Goal: Task Accomplishment & Management: Manage account settings

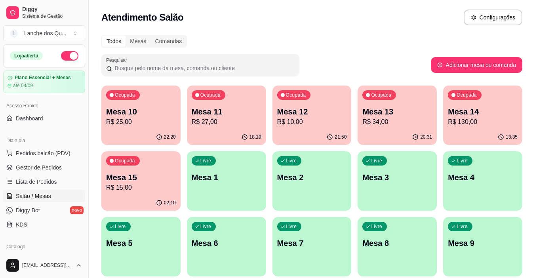
click at [235, 183] on div "Livre Mesa 1" at bounding box center [226, 176] width 79 height 50
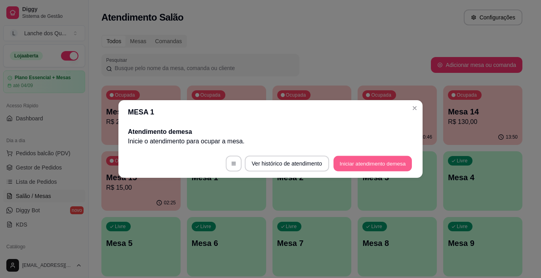
click at [376, 164] on button "Iniciar atendimento de mesa" at bounding box center [373, 163] width 78 height 15
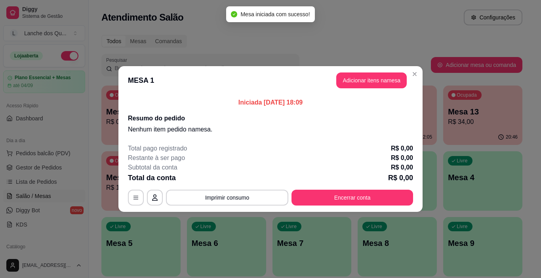
click at [367, 82] on button "Adicionar itens na mesa" at bounding box center [372, 81] width 71 height 16
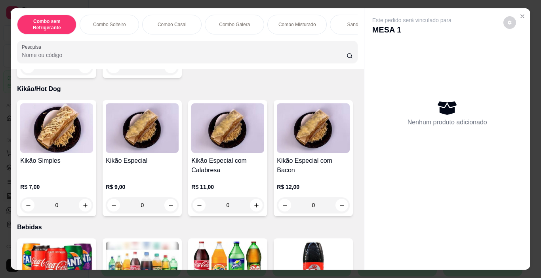
scroll to position [1704, 0]
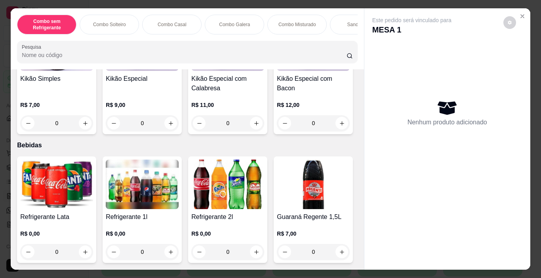
type input "1"
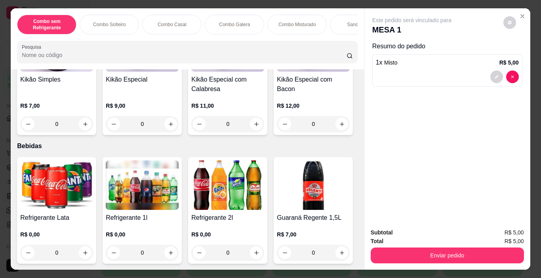
scroll to position [1705, 0]
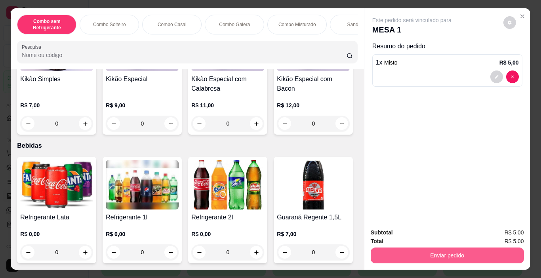
click at [427, 256] on button "Enviar pedido" at bounding box center [447, 256] width 153 height 16
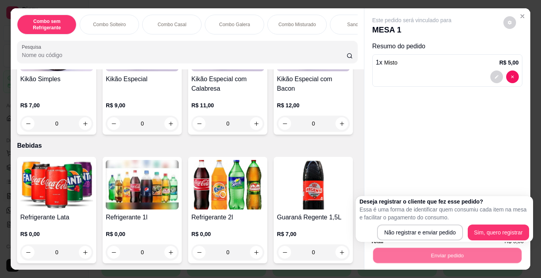
click at [421, 241] on div "Deseja registrar o cliente que fez esse pedido? Essa é uma forma de identificar…" at bounding box center [445, 219] width 178 height 46
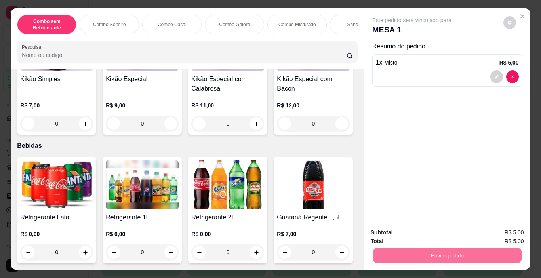
click at [422, 231] on button "Não registrar e enviar pedido" at bounding box center [421, 233] width 82 height 15
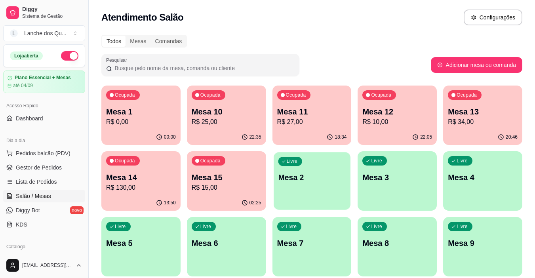
click at [329, 193] on div "Livre Mesa 2" at bounding box center [312, 176] width 77 height 48
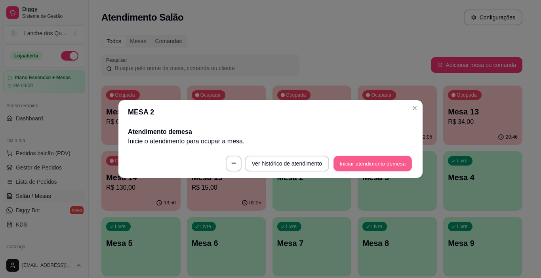
click at [368, 164] on button "Iniciar atendimento de mesa" at bounding box center [373, 163] width 78 height 15
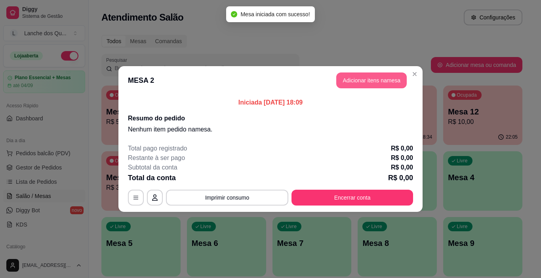
click at [354, 78] on button "Adicionar itens na mesa" at bounding box center [372, 81] width 71 height 16
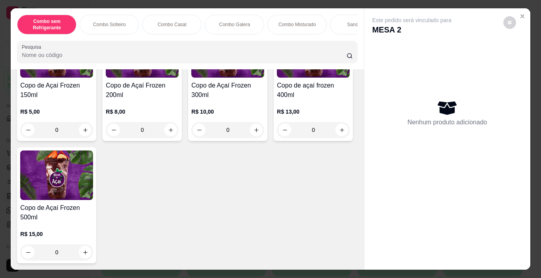
scroll to position [2220, 0]
type input "1"
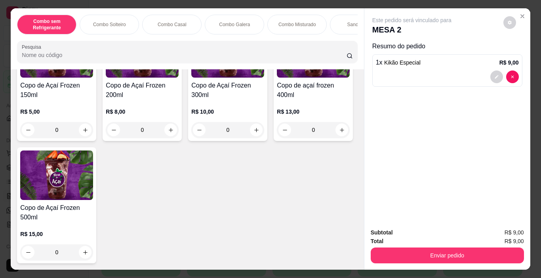
scroll to position [2259, 0]
type input "1"
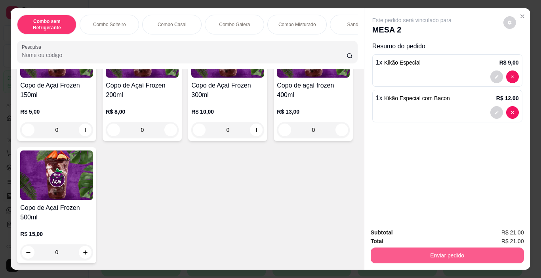
click at [448, 251] on button "Enviar pedido" at bounding box center [447, 256] width 153 height 16
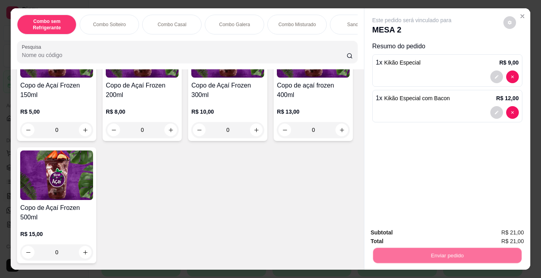
click at [432, 235] on button "Não registrar e enviar pedido" at bounding box center [421, 233] width 82 height 15
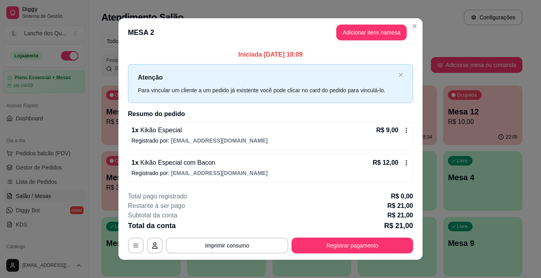
click at [405, 161] on icon at bounding box center [407, 163] width 6 height 6
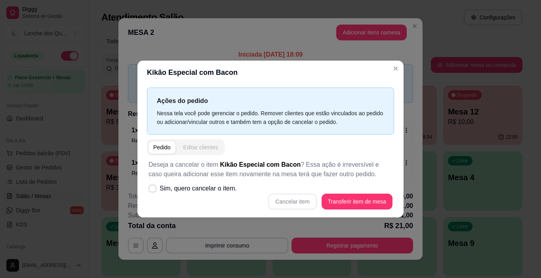
click at [190, 147] on div "Editar clientes" at bounding box center [201, 147] width 35 height 8
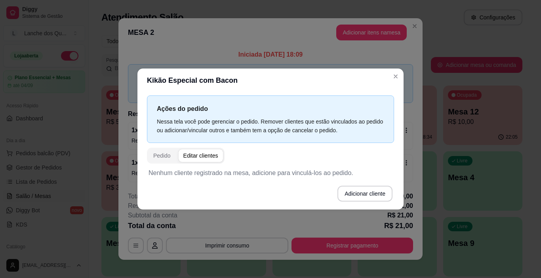
click at [171, 154] on button "Pedido" at bounding box center [162, 155] width 27 height 13
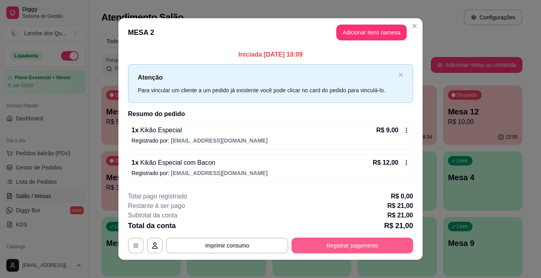
click at [355, 242] on button "Registrar pagamento" at bounding box center [353, 246] width 122 height 16
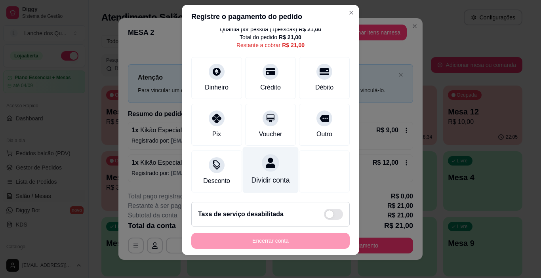
scroll to position [11, 0]
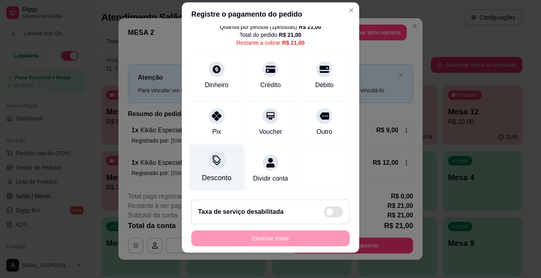
click at [214, 155] on icon at bounding box center [217, 160] width 10 height 10
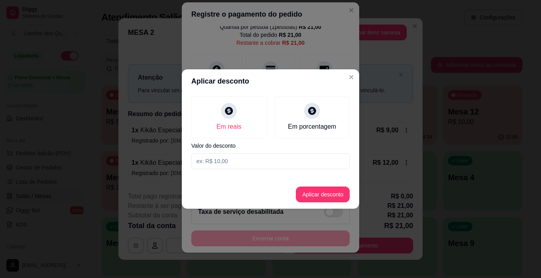
click at [246, 163] on input at bounding box center [270, 161] width 159 height 16
type input "1,00"
click at [306, 189] on button "Aplicar desconto" at bounding box center [323, 195] width 54 height 16
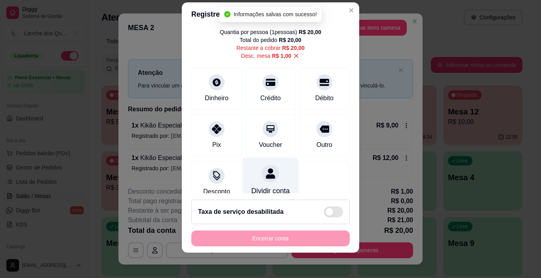
scroll to position [0, 0]
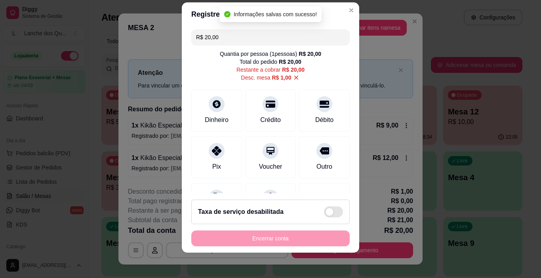
click at [296, 231] on div "Encerrar conta" at bounding box center [270, 239] width 159 height 16
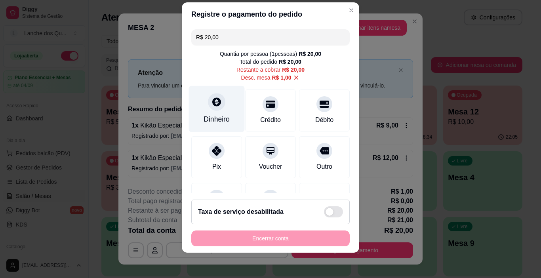
click at [215, 102] on icon at bounding box center [216, 102] width 9 height 9
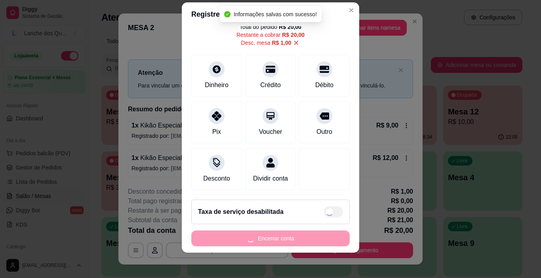
type input "R$ 0,00"
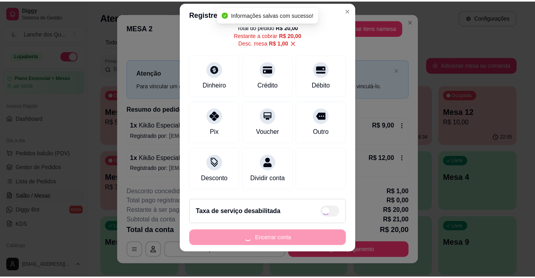
scroll to position [36, 0]
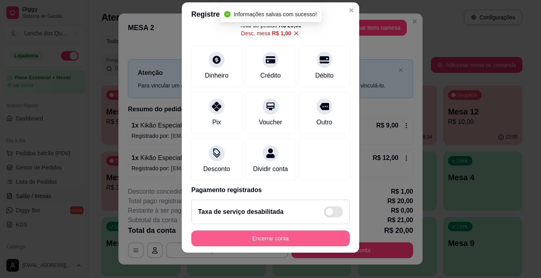
click at [306, 239] on button "Encerrar conta" at bounding box center [270, 239] width 159 height 16
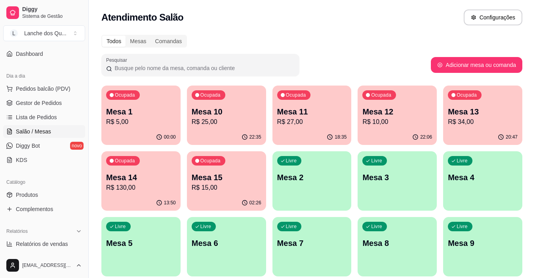
scroll to position [159, 0]
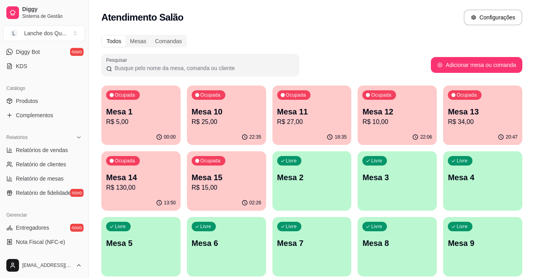
click at [39, 157] on ul "Relatórios de vendas Relatório de clientes Relatório de mesas Relatório de fide…" at bounding box center [44, 171] width 82 height 55
click at [40, 151] on span "Relatórios de vendas" at bounding box center [42, 150] width 52 height 8
select select "ALL"
select select "0"
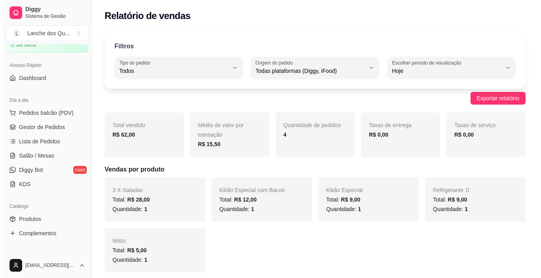
scroll to position [40, 0]
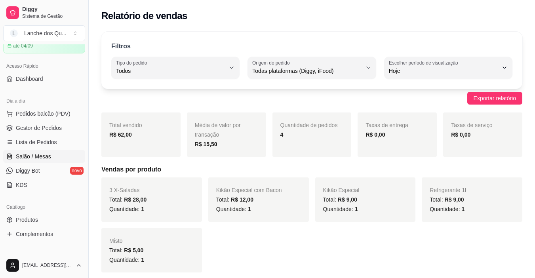
click at [40, 159] on span "Salão / Mesas" at bounding box center [33, 157] width 35 height 8
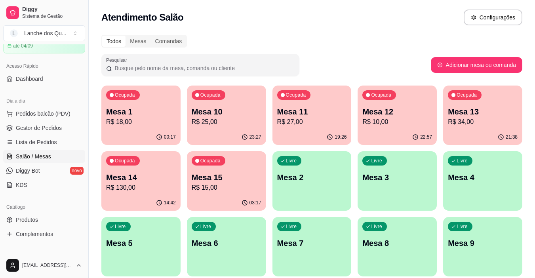
click at [166, 135] on p "00:17" at bounding box center [170, 137] width 12 height 6
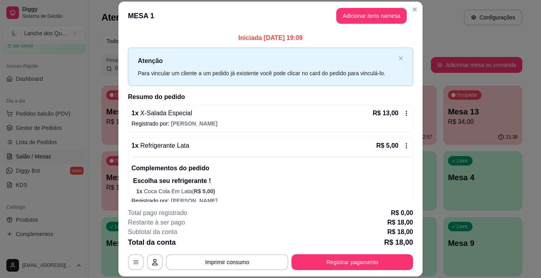
scroll to position [11, 0]
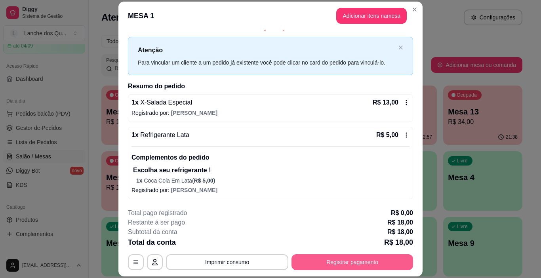
click at [338, 260] on button "Registrar pagamento" at bounding box center [353, 262] width 122 height 16
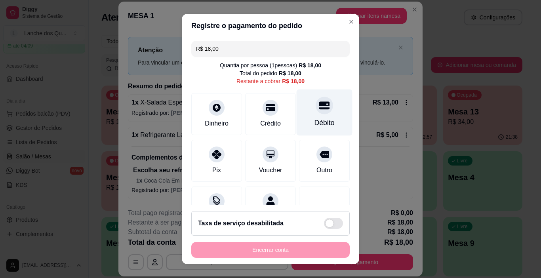
click at [318, 118] on div "Débito" at bounding box center [325, 123] width 20 height 10
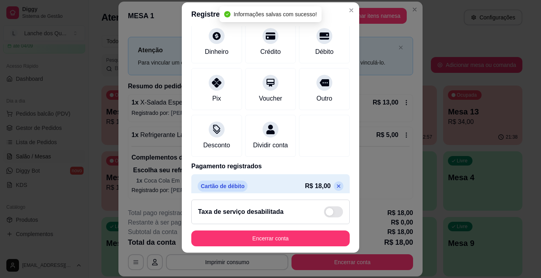
scroll to position [70, 0]
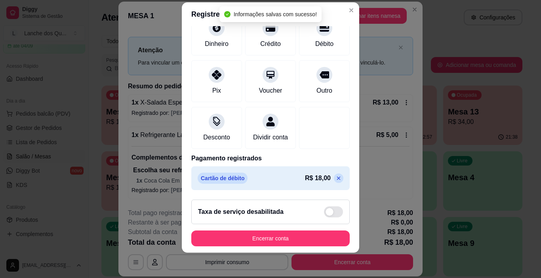
click at [336, 178] on icon at bounding box center [339, 178] width 6 height 6
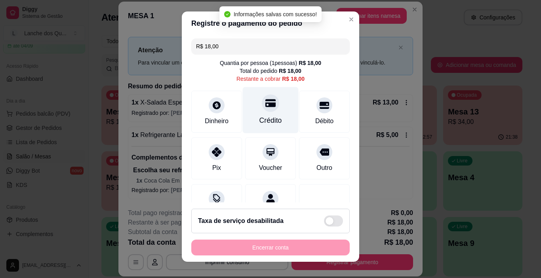
scroll to position [0, 0]
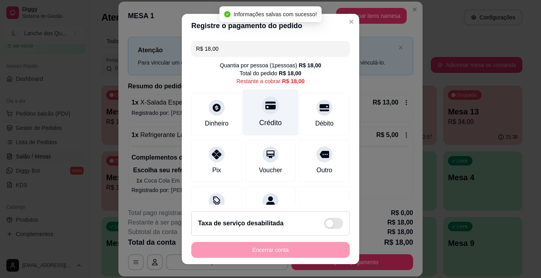
click at [264, 113] on div at bounding box center [270, 105] width 17 height 17
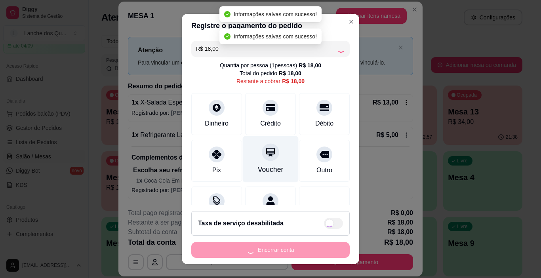
type input "R$ 0,00"
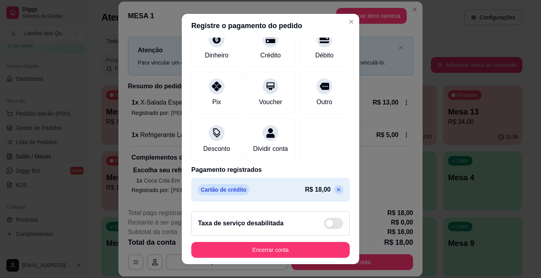
scroll to position [11, 0]
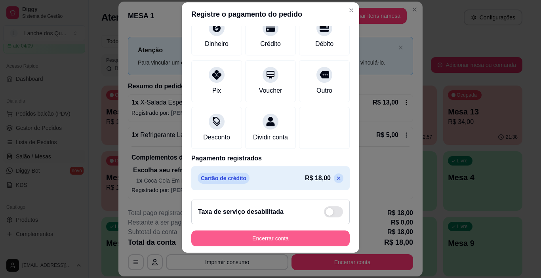
click at [264, 238] on button "Encerrar conta" at bounding box center [270, 239] width 159 height 16
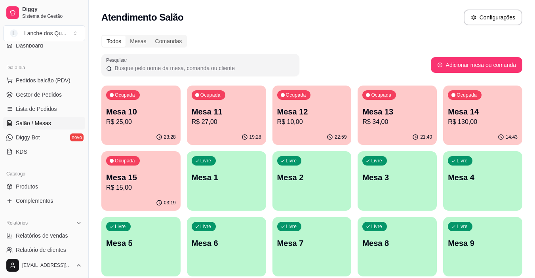
scroll to position [159, 0]
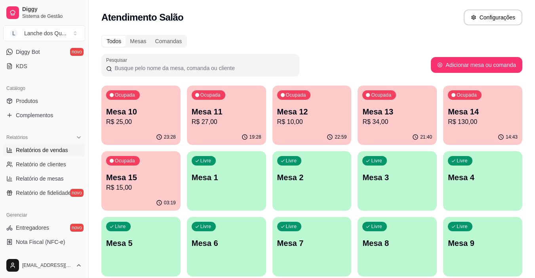
click at [43, 154] on span "Relatórios de vendas" at bounding box center [42, 150] width 52 height 8
select select "ALL"
select select "0"
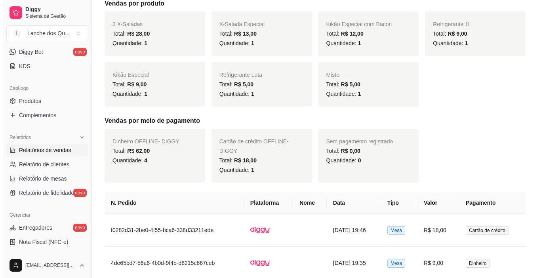
scroll to position [317, 0]
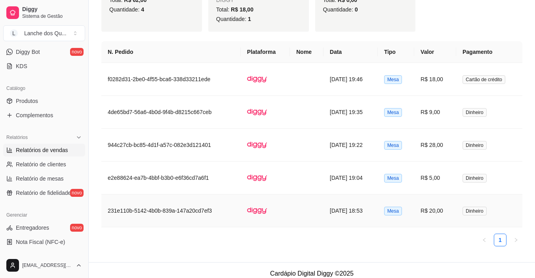
click at [452, 211] on td "R$ 20,00" at bounding box center [436, 211] width 42 height 33
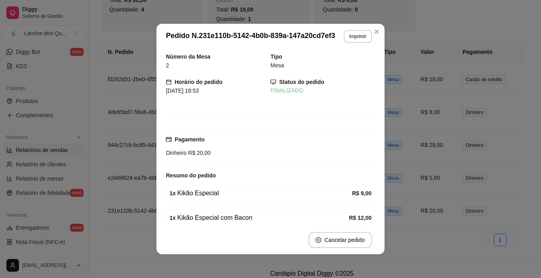
scroll to position [314, 0]
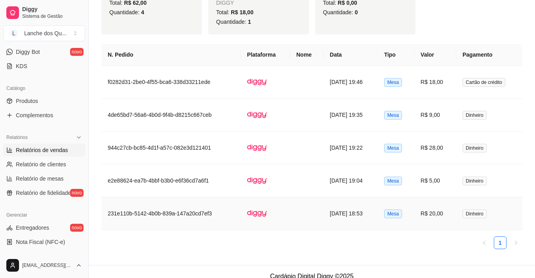
click at [441, 183] on td "R$ 5,00" at bounding box center [436, 180] width 42 height 33
click at [445, 153] on td "R$ 28,00" at bounding box center [436, 148] width 42 height 33
click at [433, 119] on td "R$ 9,00" at bounding box center [436, 115] width 42 height 33
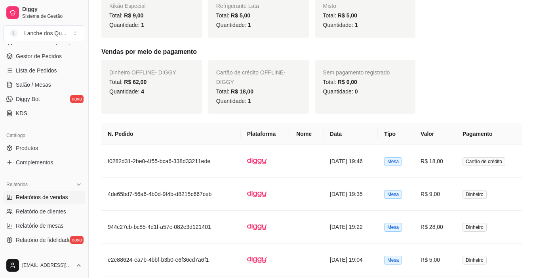
scroll to position [40, 0]
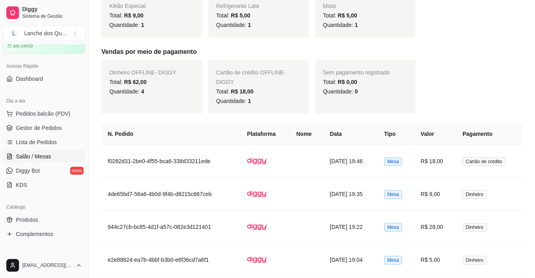
click at [43, 157] on span "Salão / Mesas" at bounding box center [33, 157] width 35 height 8
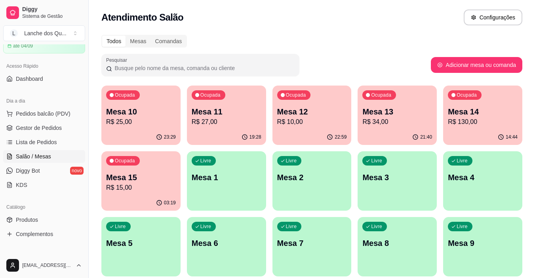
click at [217, 189] on div "Livre Mesa 1" at bounding box center [226, 176] width 79 height 50
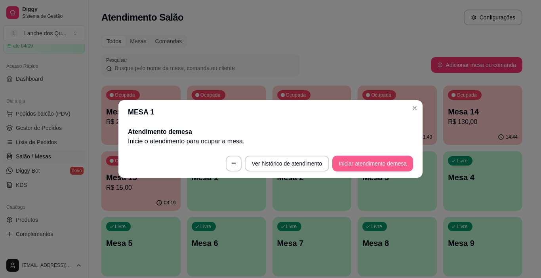
click at [376, 164] on button "Iniciar atendimento de mesa" at bounding box center [373, 164] width 81 height 16
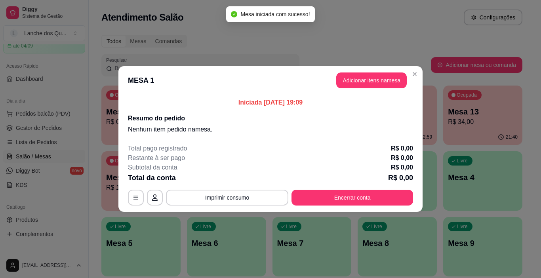
click at [359, 88] on button "Adicionar itens na mesa" at bounding box center [372, 81] width 71 height 16
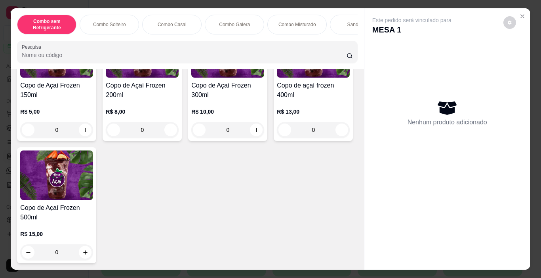
scroll to position [2494, 0]
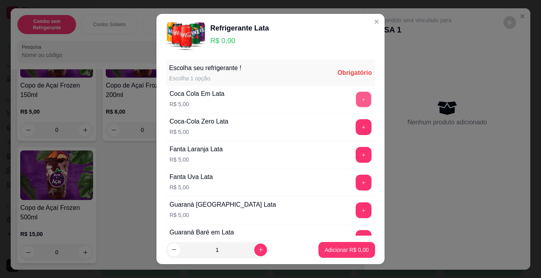
click at [356, 103] on button "+" at bounding box center [363, 99] width 15 height 15
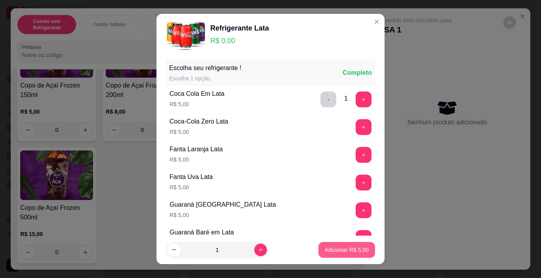
click at [337, 252] on p "Adicionar R$ 5,00" at bounding box center [347, 250] width 44 height 8
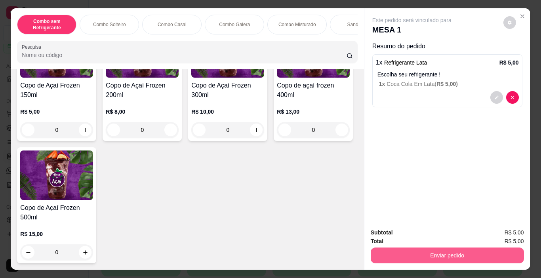
click at [407, 252] on button "Enviar pedido" at bounding box center [447, 256] width 153 height 16
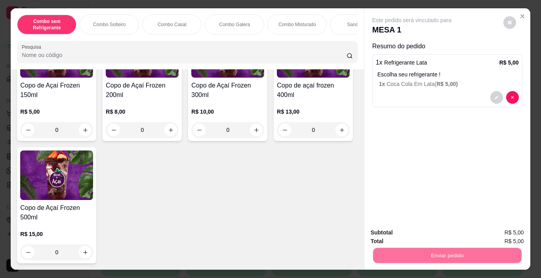
click at [406, 231] on button "Não registrar e enviar pedido" at bounding box center [421, 233] width 82 height 15
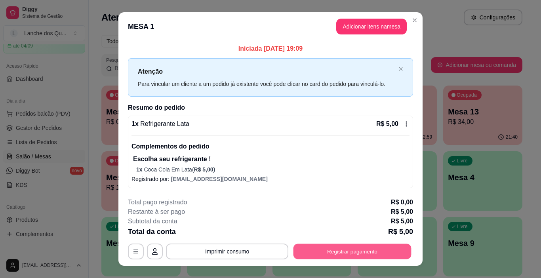
click at [373, 255] on button "Registrar pagamento" at bounding box center [353, 251] width 118 height 15
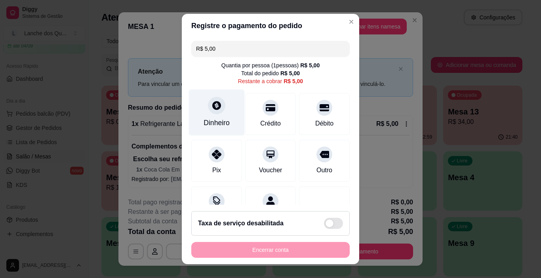
click at [216, 116] on div "Dinheiro" at bounding box center [217, 113] width 56 height 46
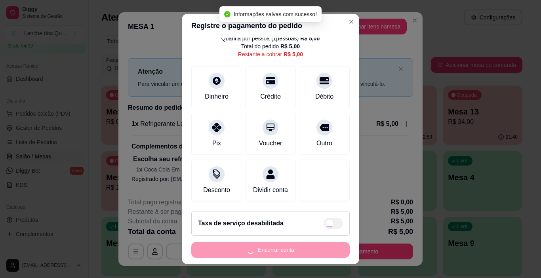
type input "R$ 0,00"
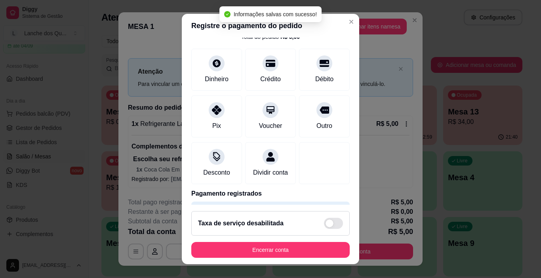
scroll to position [70, 0]
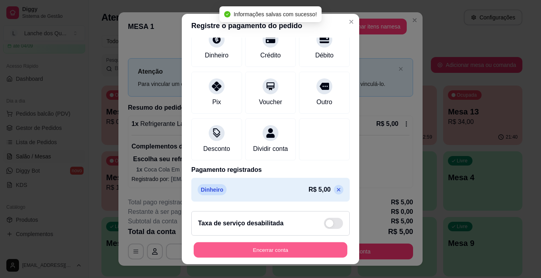
click at [314, 251] on button "Encerrar conta" at bounding box center [271, 250] width 154 height 15
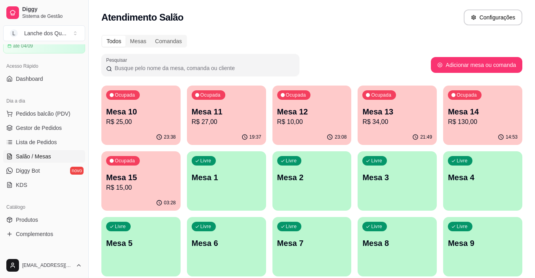
click at [212, 180] on p "Mesa 1" at bounding box center [227, 177] width 70 height 11
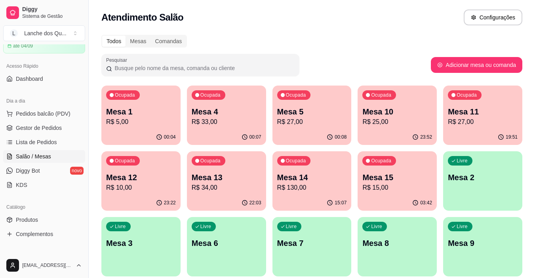
click at [481, 180] on p "Mesa 2" at bounding box center [483, 177] width 70 height 11
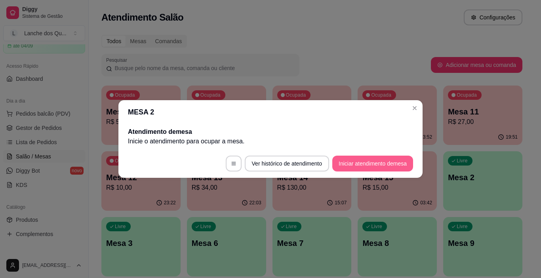
click at [370, 167] on button "Iniciar atendimento de mesa" at bounding box center [373, 164] width 81 height 16
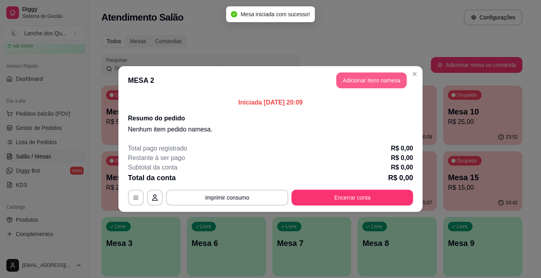
click at [364, 79] on button "Adicionar itens na mesa" at bounding box center [372, 81] width 71 height 16
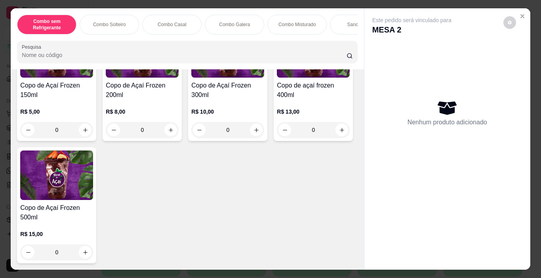
scroll to position [2534, 0]
type input "1"
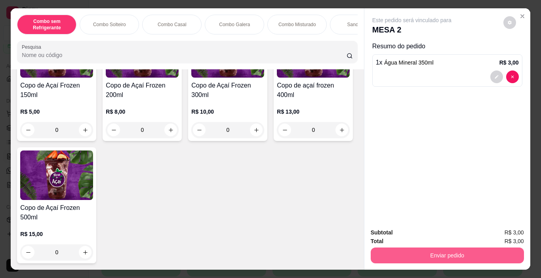
click at [399, 252] on button "Enviar pedido" at bounding box center [447, 256] width 153 height 16
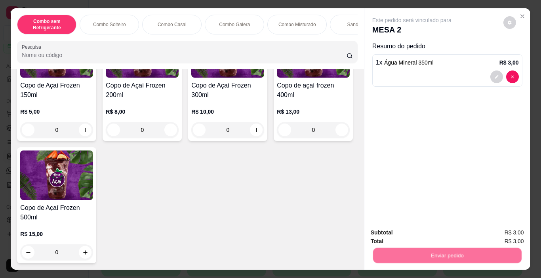
click at [402, 239] on button "Não registrar e enviar pedido" at bounding box center [421, 233] width 82 height 15
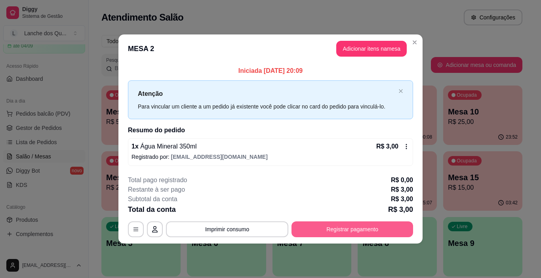
click at [378, 226] on button "Registrar pagamento" at bounding box center [353, 230] width 122 height 16
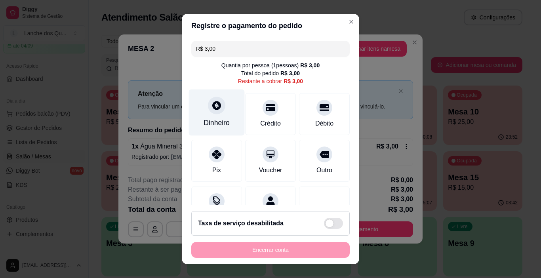
click at [215, 113] on div at bounding box center [216, 105] width 17 height 17
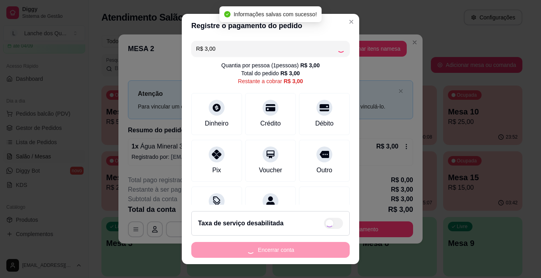
type input "R$ 0,00"
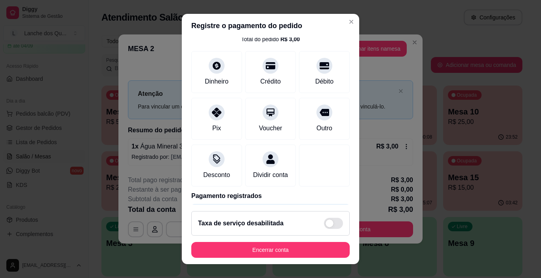
scroll to position [70, 0]
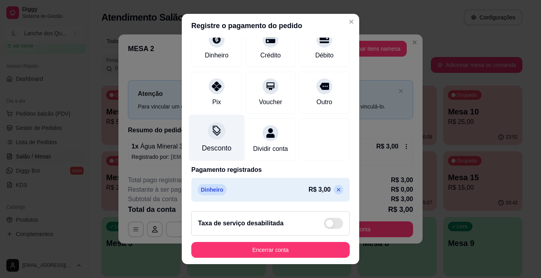
click at [216, 126] on div at bounding box center [216, 130] width 17 height 17
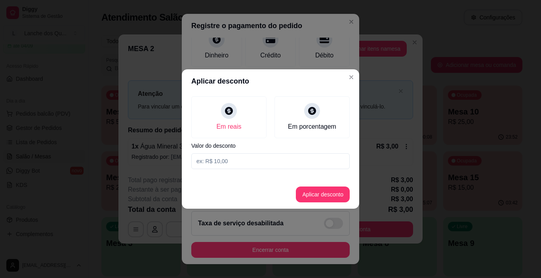
click at [242, 165] on input at bounding box center [270, 161] width 159 height 16
type input "0,75"
click at [321, 191] on button "Aplicar desconto" at bounding box center [323, 195] width 54 height 16
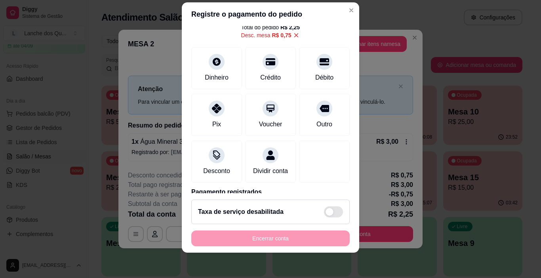
scroll to position [0, 0]
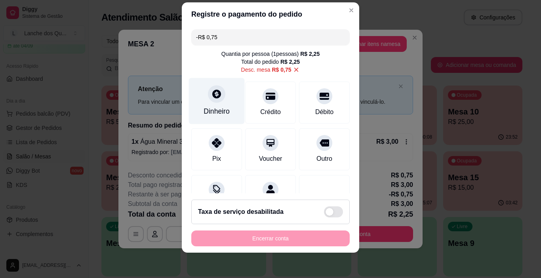
click at [215, 98] on icon at bounding box center [216, 94] width 9 height 9
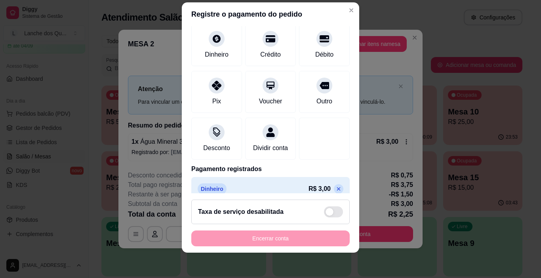
scroll to position [108, 0]
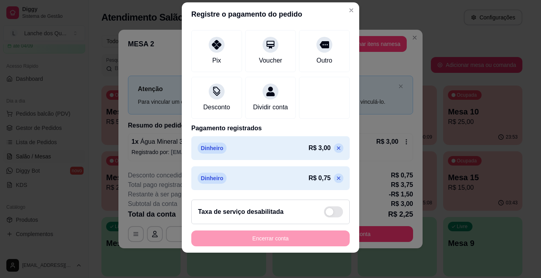
click at [336, 146] on icon at bounding box center [339, 148] width 6 height 6
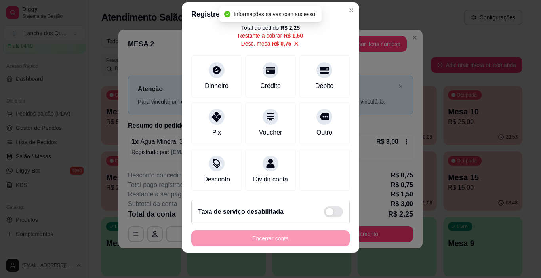
scroll to position [86, 0]
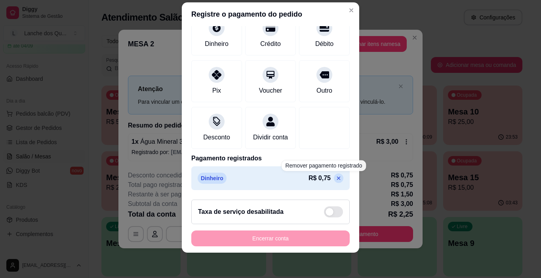
click at [337, 180] on icon at bounding box center [339, 179] width 4 height 4
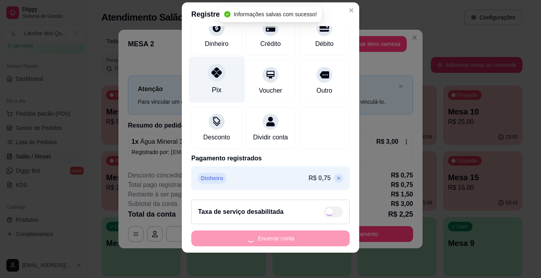
type input "R$ 2,25"
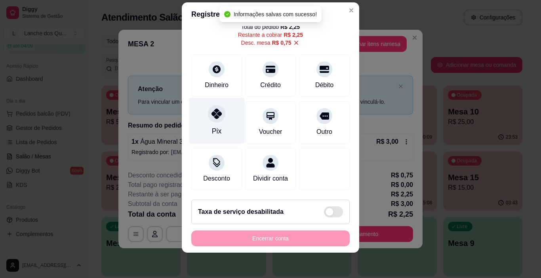
scroll to position [44, 0]
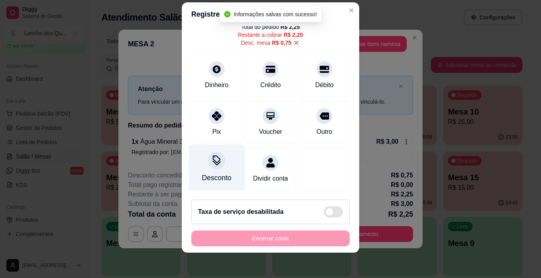
click at [213, 163] on div "Desconto" at bounding box center [217, 168] width 56 height 46
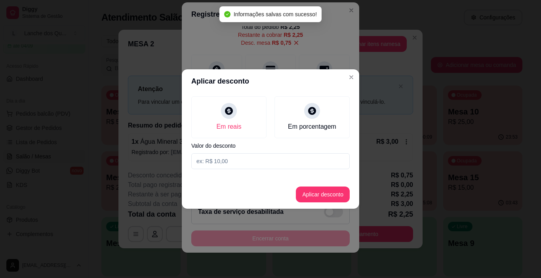
click at [253, 167] on input at bounding box center [270, 161] width 159 height 16
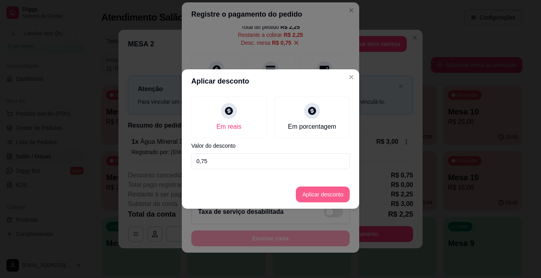
type input "0,75"
click at [322, 196] on button "Aplicar desconto" at bounding box center [323, 195] width 54 height 16
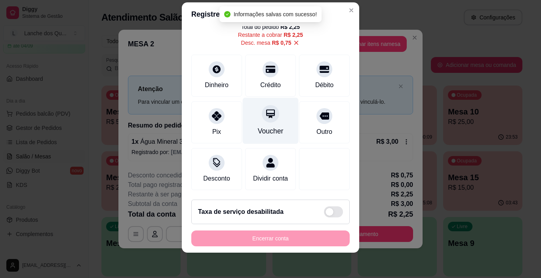
scroll to position [0, 0]
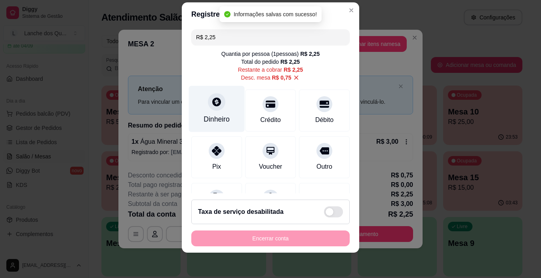
click at [201, 103] on div "Dinheiro" at bounding box center [217, 109] width 56 height 46
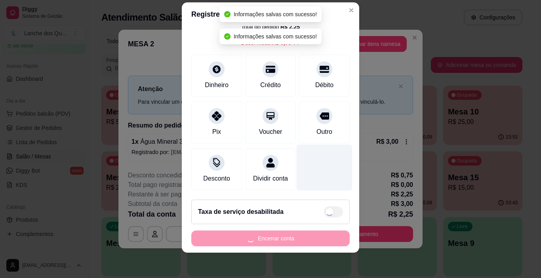
type input "R$ 0,00"
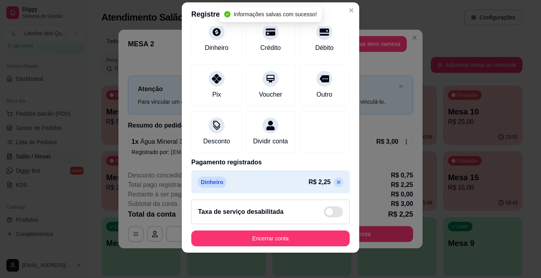
scroll to position [78, 0]
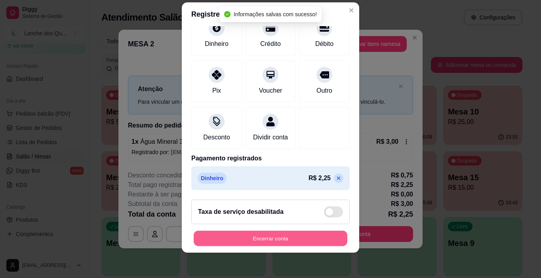
click at [297, 233] on button "Encerrar conta" at bounding box center [271, 238] width 154 height 15
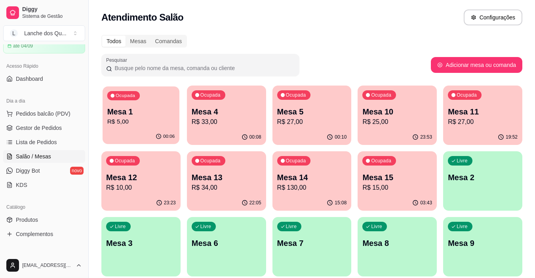
click at [136, 126] on p "R$ 5,00" at bounding box center [141, 121] width 68 height 9
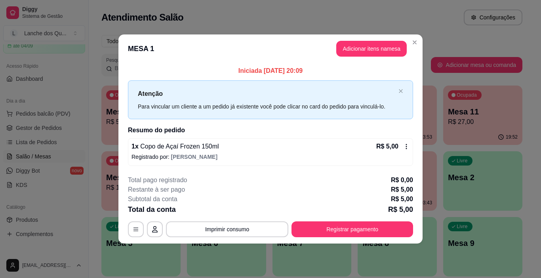
click at [407, 172] on footer "**********" at bounding box center [271, 206] width 304 height 75
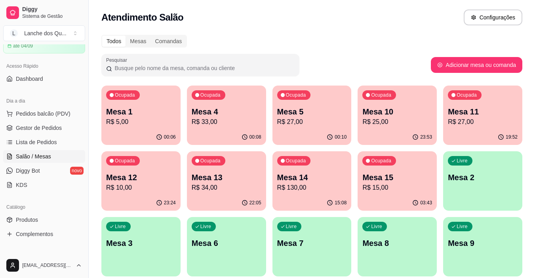
click at [210, 131] on div "00:08" at bounding box center [226, 137] width 79 height 15
click at [46, 139] on span "Lista de Pedidos" at bounding box center [36, 142] width 41 height 8
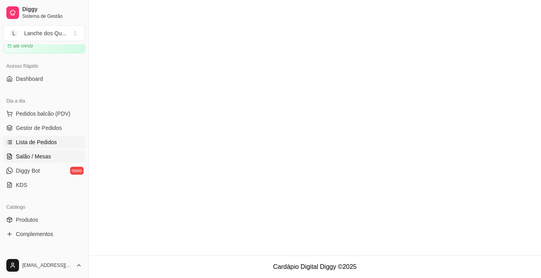
click at [42, 162] on link "Salão / Mesas" at bounding box center [44, 156] width 82 height 13
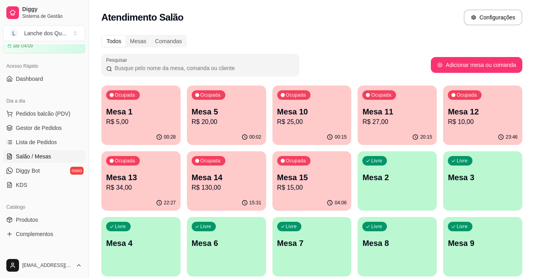
click at [136, 134] on div "00:28" at bounding box center [140, 137] width 79 height 15
click at [241, 116] on p "Mesa 5" at bounding box center [227, 111] width 70 height 11
click at [232, 124] on p "R$ 20,00" at bounding box center [227, 121] width 68 height 9
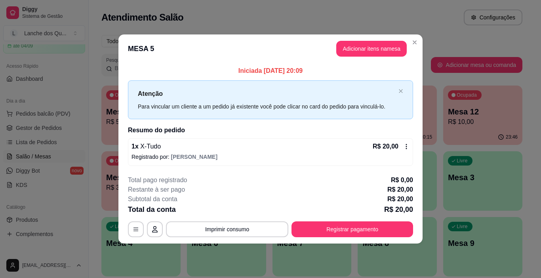
click at [396, 105] on div "Atenção Para vincular um cliente a um pedido já existente você pode clicar no c…" at bounding box center [270, 99] width 285 height 38
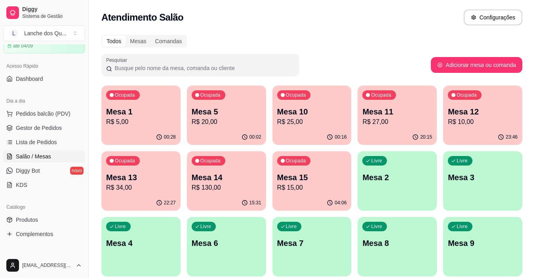
click at [322, 119] on p "R$ 25,00" at bounding box center [312, 122] width 70 height 10
click at [310, 120] on p "R$ 25,00" at bounding box center [312, 122] width 70 height 10
click at [408, 125] on p "R$ 27,00" at bounding box center [398, 121] width 68 height 9
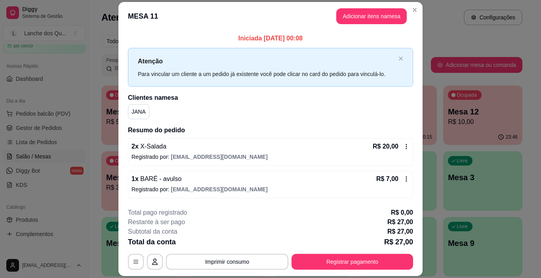
scroll to position [23, 0]
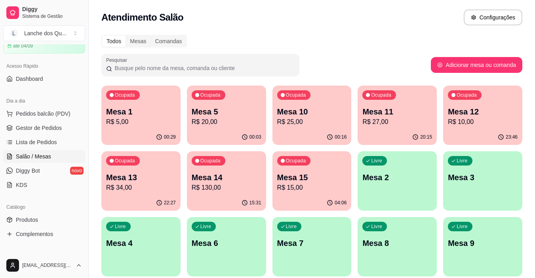
click at [486, 115] on p "Mesa 12" at bounding box center [483, 111] width 70 height 11
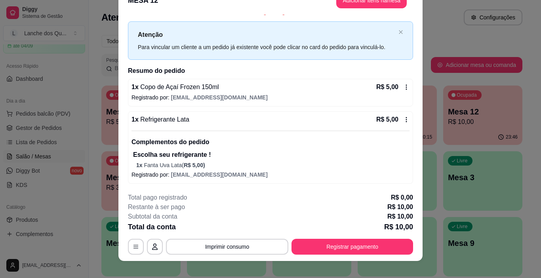
scroll to position [24, 0]
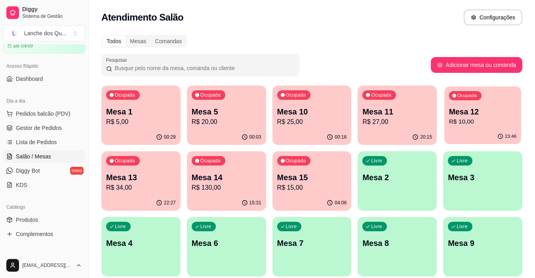
click at [501, 112] on p "Mesa 12" at bounding box center [483, 112] width 68 height 11
click at [478, 110] on p "Mesa 12" at bounding box center [483, 112] width 68 height 11
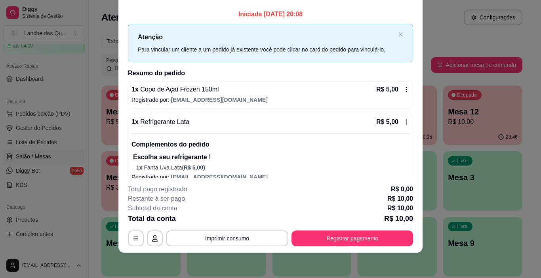
click at [404, 88] on icon at bounding box center [407, 89] width 6 height 6
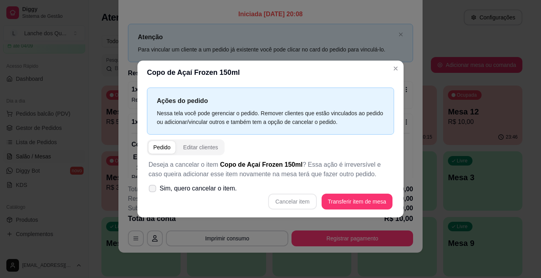
click at [213, 187] on span "Sim, quero cancelar o item." at bounding box center [198, 189] width 77 height 10
click at [153, 190] on input "Sim, quero cancelar o item." at bounding box center [150, 192] width 5 height 5
checkbox input "true"
click at [304, 199] on button "Cancelar item" at bounding box center [292, 202] width 48 height 16
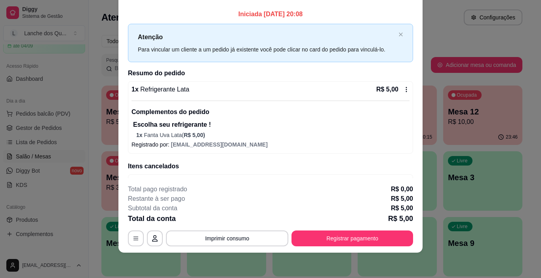
click at [404, 87] on icon at bounding box center [407, 89] width 6 height 6
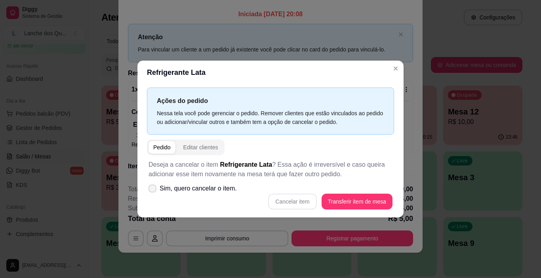
click at [161, 191] on span "Sim, quero cancelar o item." at bounding box center [198, 189] width 77 height 10
click at [153, 191] on input "Sim, quero cancelar o item." at bounding box center [150, 192] width 5 height 5
checkbox input "true"
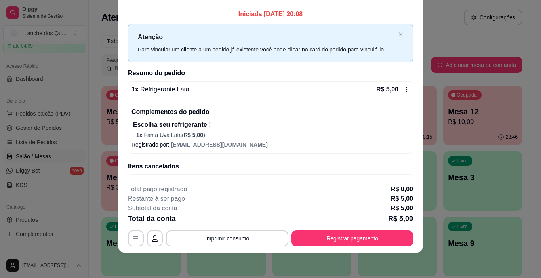
click at [404, 90] on icon at bounding box center [407, 89] width 6 height 6
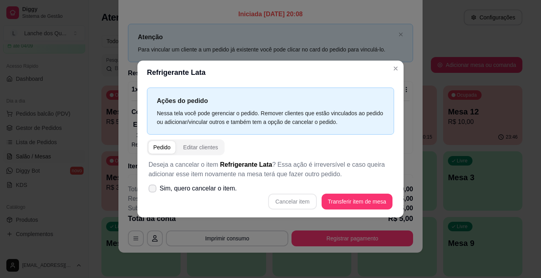
click at [199, 188] on span "Sim, quero cancelar o item." at bounding box center [198, 189] width 77 height 10
click at [153, 190] on input "Sim, quero cancelar o item." at bounding box center [150, 192] width 5 height 5
checkbox input "true"
click at [355, 192] on div "Deseja a cancelar o item Refrigerante Lata ? Essa ação é irreversível e caso qu…" at bounding box center [270, 184] width 247 height 59
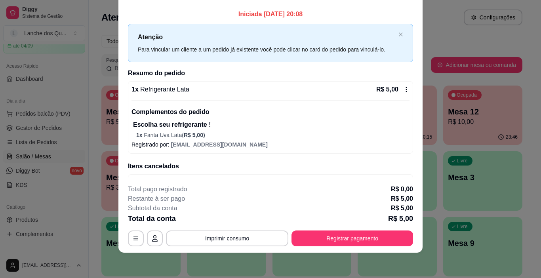
click at [406, 88] on icon at bounding box center [406, 89] width 1 height 5
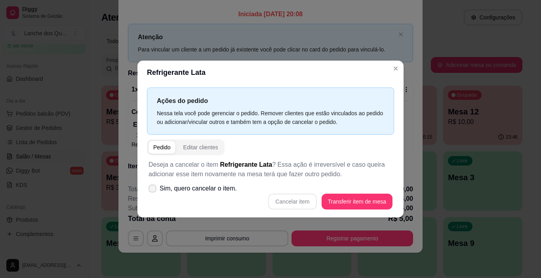
click at [199, 191] on span "Sim, quero cancelar o item." at bounding box center [198, 189] width 77 height 10
click at [153, 191] on input "Sim, quero cancelar o item." at bounding box center [150, 192] width 5 height 5
checkbox input "true"
click at [281, 203] on button "Cancelar item" at bounding box center [292, 202] width 48 height 16
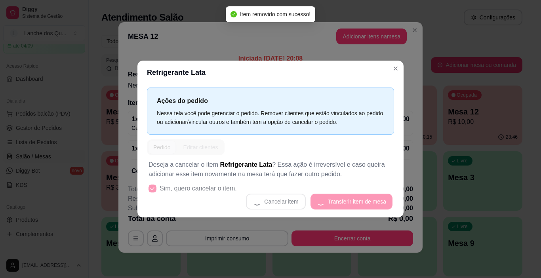
scroll to position [2, 0]
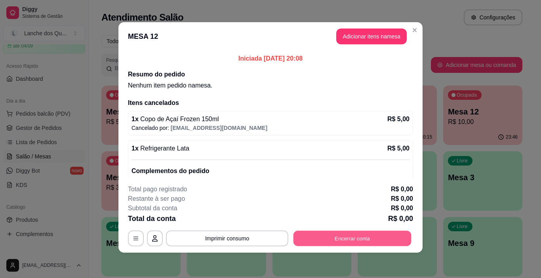
click at [344, 239] on button "Encerrar conta" at bounding box center [353, 238] width 118 height 15
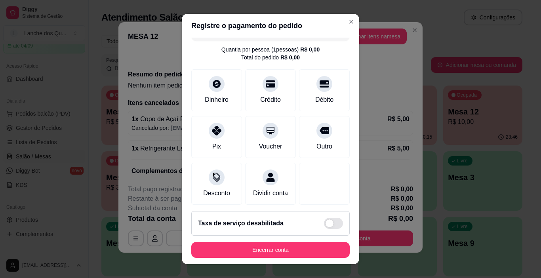
scroll to position [29, 0]
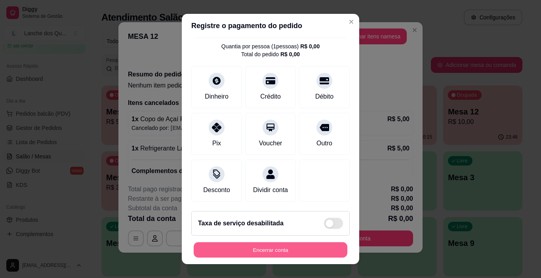
click at [286, 246] on button "Encerrar conta" at bounding box center [271, 250] width 154 height 15
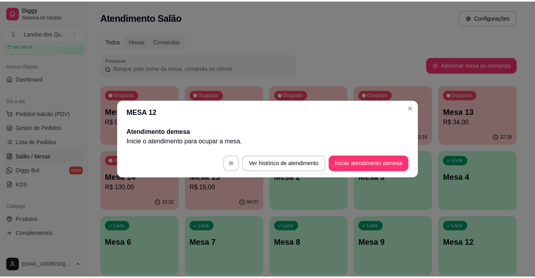
scroll to position [0, 0]
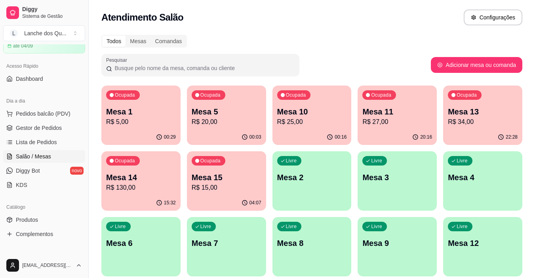
click at [161, 173] on p "Mesa 14" at bounding box center [141, 177] width 70 height 11
click at [226, 195] on div "Ocupada Mesa 15 R$ 15,00" at bounding box center [226, 173] width 77 height 43
click at [131, 115] on p "Mesa 1" at bounding box center [141, 111] width 70 height 11
click at [155, 116] on p "Mesa 1" at bounding box center [141, 111] width 70 height 11
click at [226, 115] on p "Mesa 5" at bounding box center [227, 111] width 70 height 11
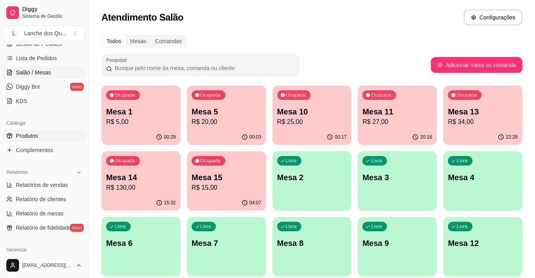
scroll to position [198, 0]
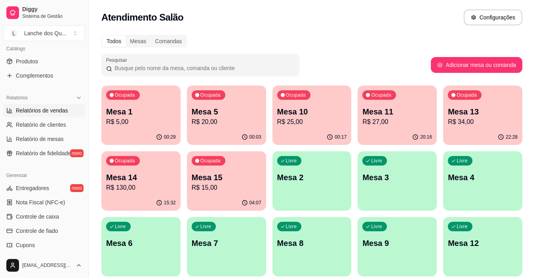
click at [42, 115] on link "Relatórios de vendas" at bounding box center [44, 110] width 82 height 13
select select "ALL"
select select "0"
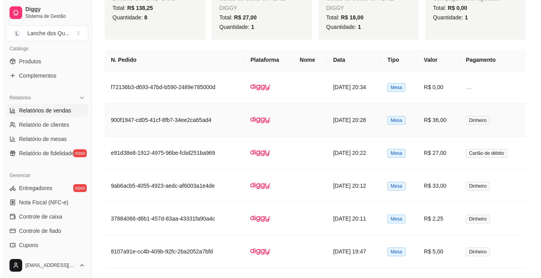
scroll to position [374, 0]
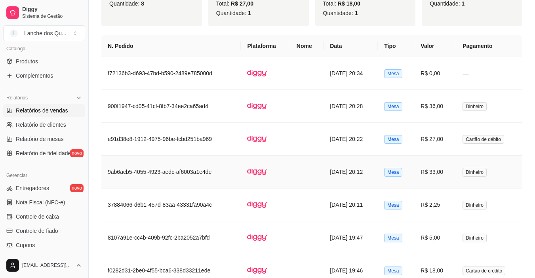
click at [448, 175] on td "R$ 33,00" at bounding box center [436, 172] width 42 height 33
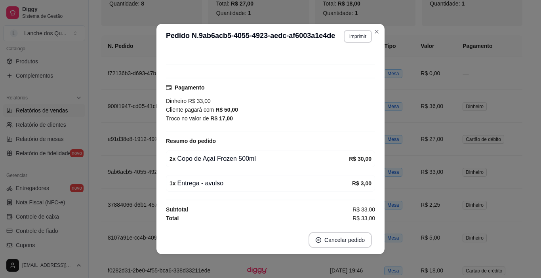
scroll to position [2, 0]
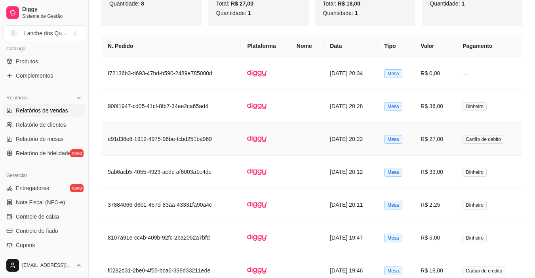
click at [448, 142] on td "R$ 27,00" at bounding box center [436, 139] width 42 height 33
click at [445, 109] on td "R$ 36,00" at bounding box center [436, 106] width 42 height 33
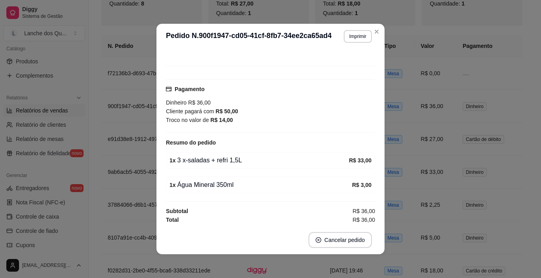
scroll to position [52, 0]
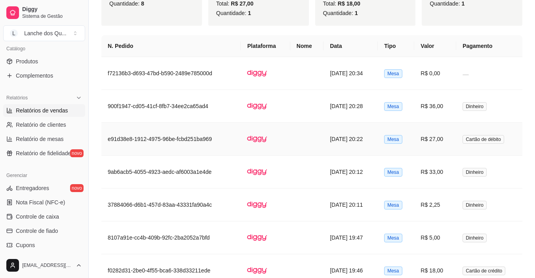
click at [451, 140] on td "R$ 27,00" at bounding box center [436, 139] width 42 height 33
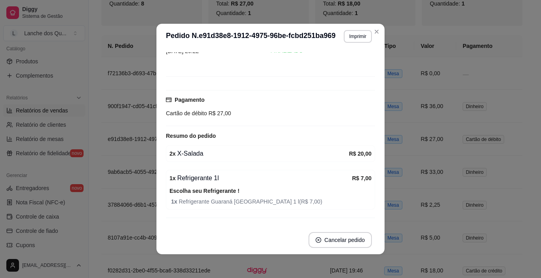
scroll to position [57, 0]
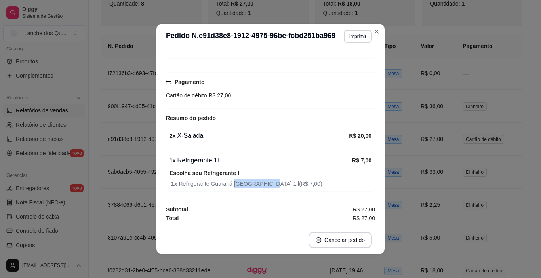
drag, startPoint x: 229, startPoint y: 184, endPoint x: 275, endPoint y: 186, distance: 45.6
click at [275, 186] on span "1 x Refrigerante Guaraná Antarctica 1 l ( R$ 7,00 )" at bounding box center [271, 184] width 201 height 9
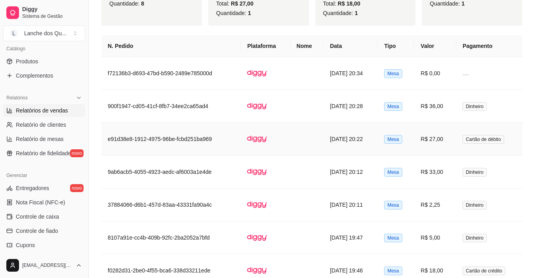
click at [443, 138] on td "R$ 27,00" at bounding box center [436, 139] width 42 height 33
click at [448, 173] on td "R$ 33,00" at bounding box center [436, 172] width 42 height 33
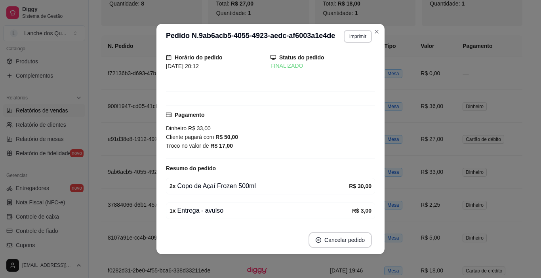
scroll to position [52, 0]
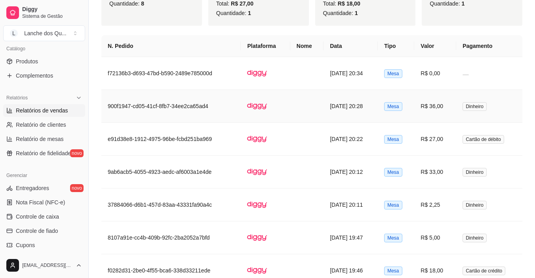
click at [432, 109] on td "R$ 36,00" at bounding box center [436, 106] width 42 height 33
click at [444, 139] on td "R$ 27,00" at bounding box center [436, 139] width 42 height 33
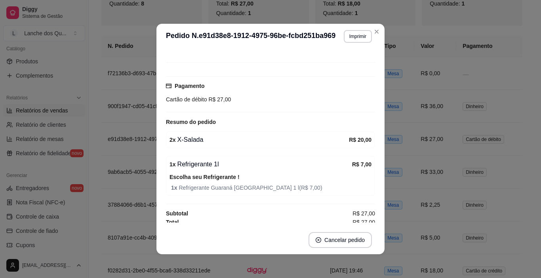
scroll to position [57, 0]
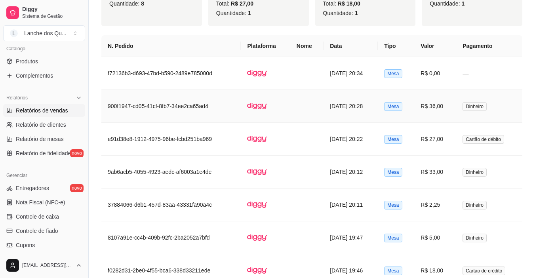
click at [438, 110] on td "R$ 36,00" at bounding box center [436, 106] width 42 height 33
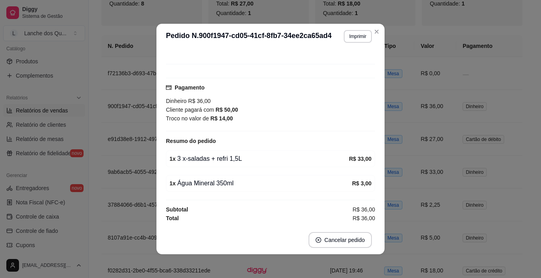
scroll to position [2, 0]
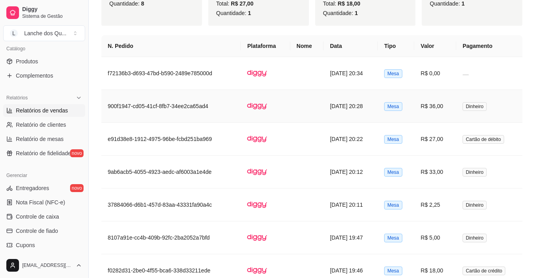
click at [451, 105] on td "R$ 36,00" at bounding box center [436, 106] width 42 height 33
click at [436, 80] on td "R$ 0,00" at bounding box center [436, 73] width 42 height 33
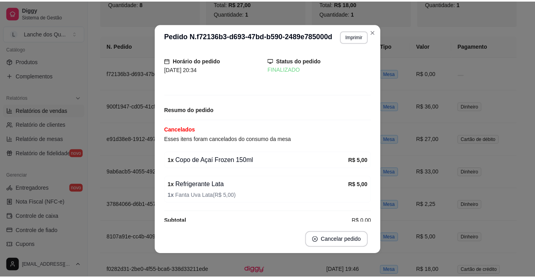
scroll to position [42, 0]
